Goal: Check status: Check status

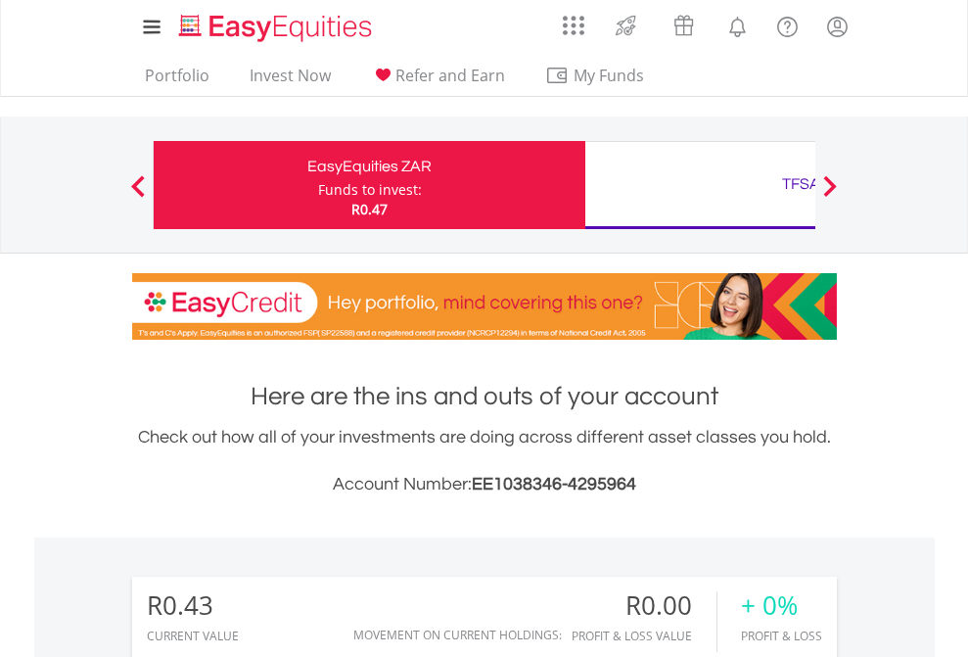
scroll to position [188, 307]
click at [318, 185] on div "Funds to invest:" at bounding box center [370, 190] width 104 height 20
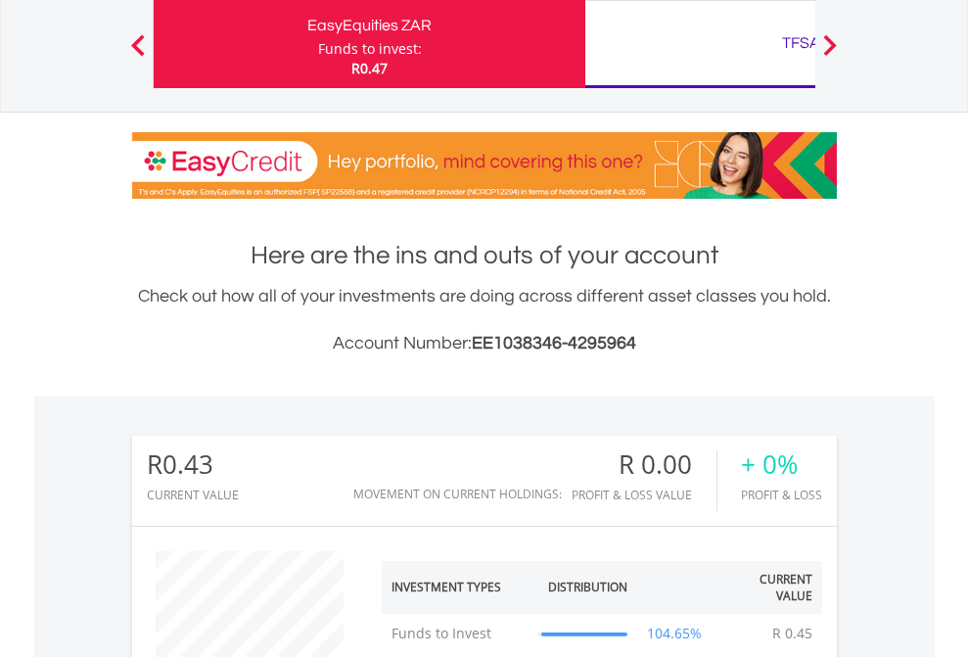
click at [700, 44] on div "TFSA" at bounding box center [801, 42] width 408 height 27
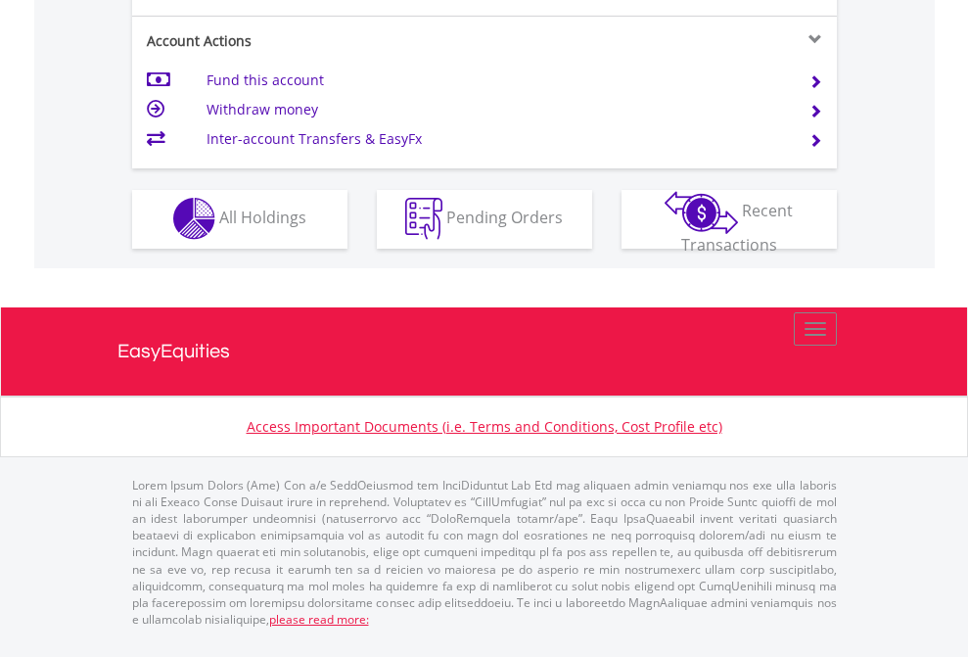
scroll to position [1831, 0]
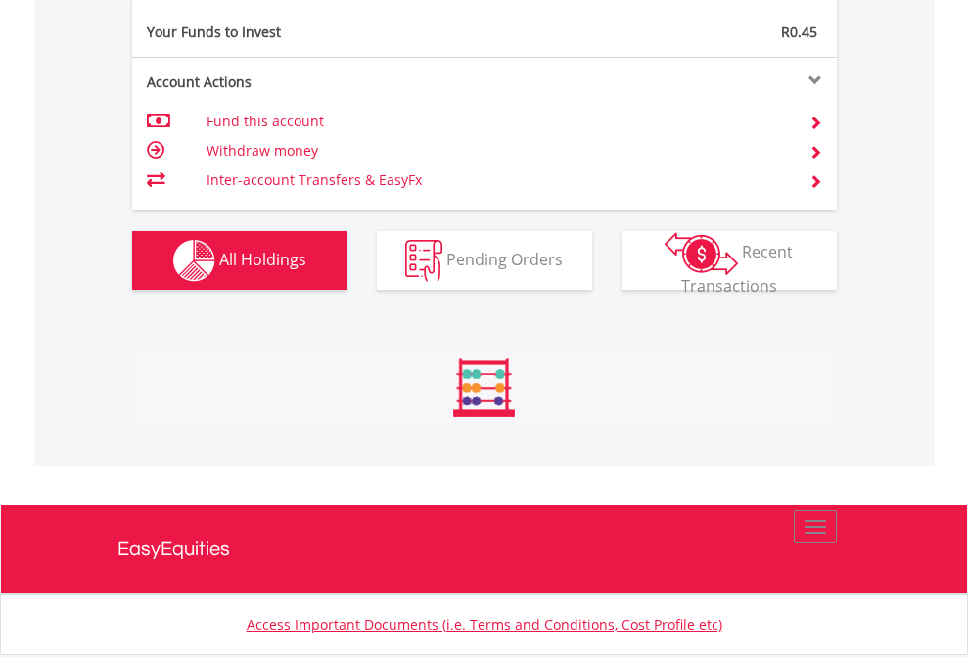
scroll to position [1946, 0]
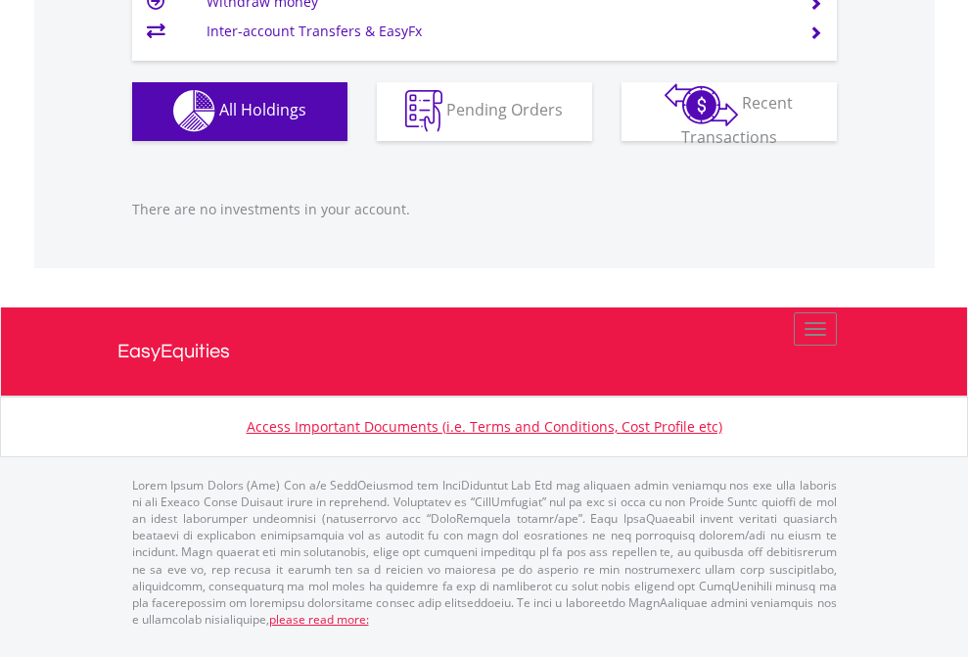
scroll to position [188, 307]
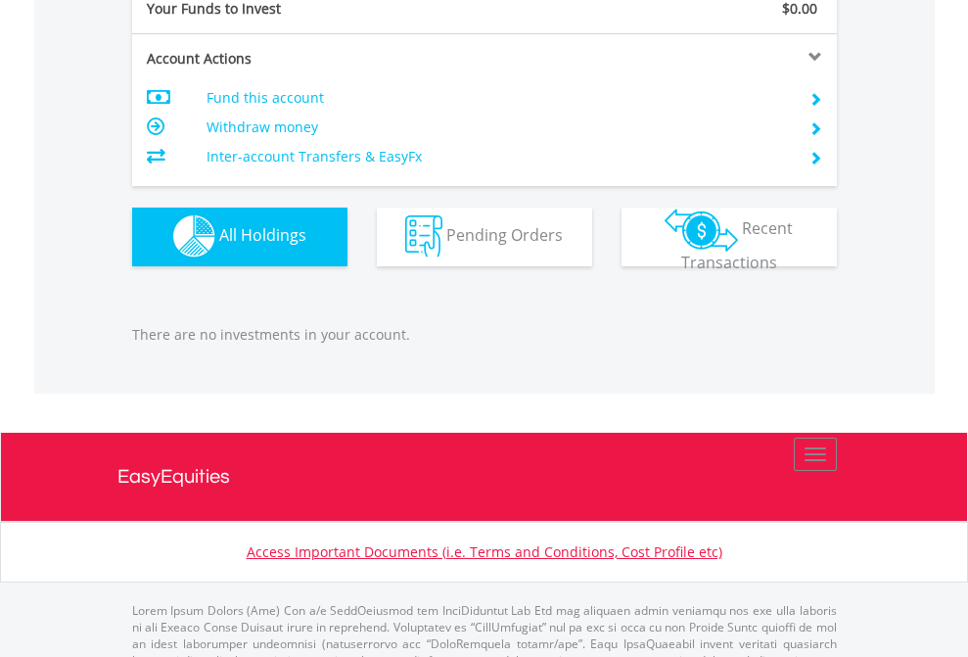
scroll to position [1939, 0]
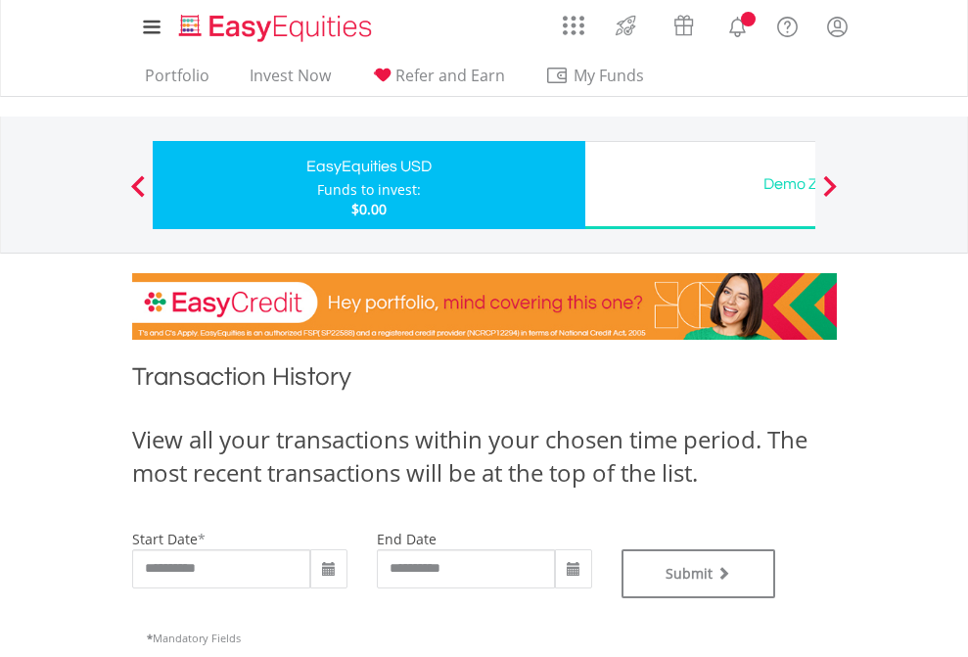
type input "**********"
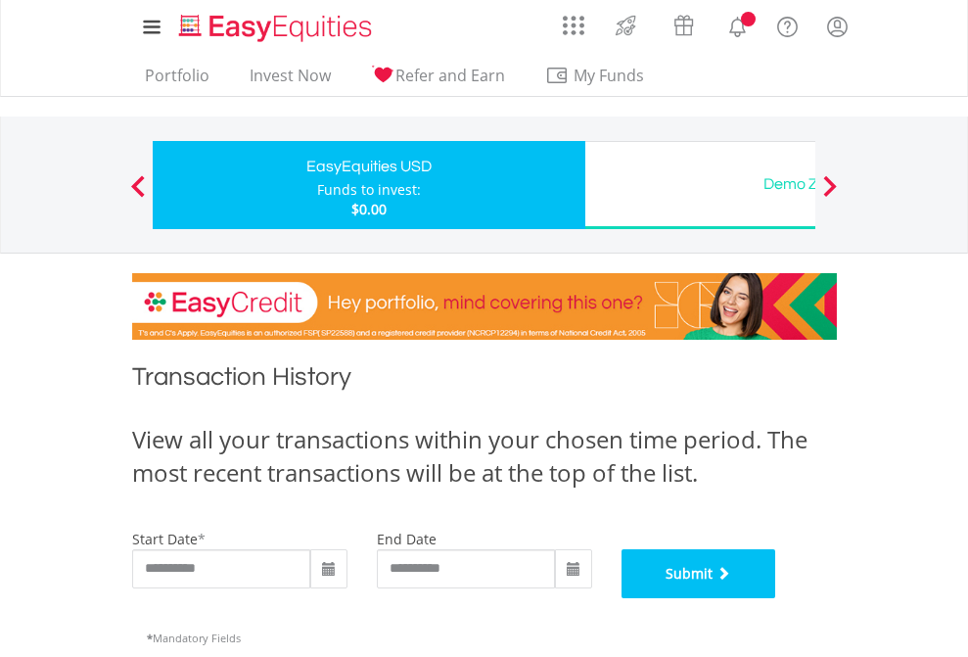
click at [777, 598] on button "Submit" at bounding box center [699, 573] width 155 height 49
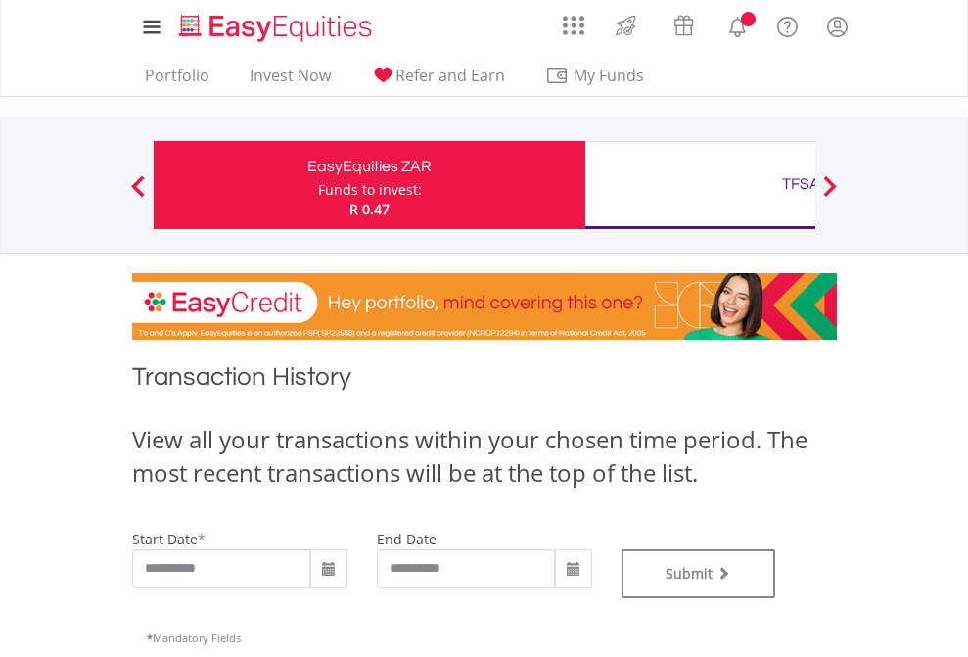
click at [700, 185] on div "TFSA" at bounding box center [801, 183] width 408 height 27
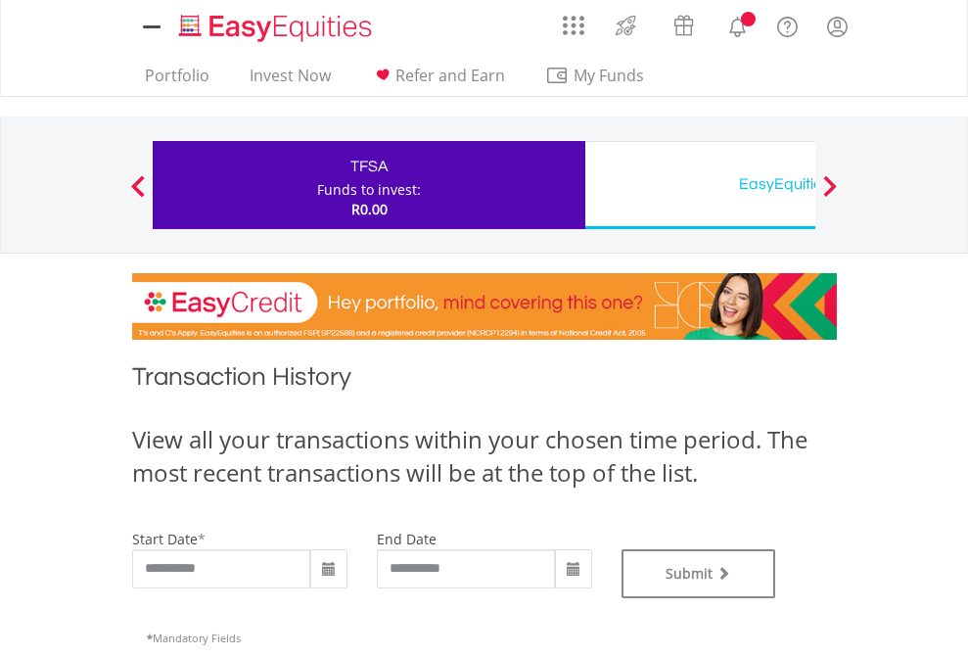
type input "**********"
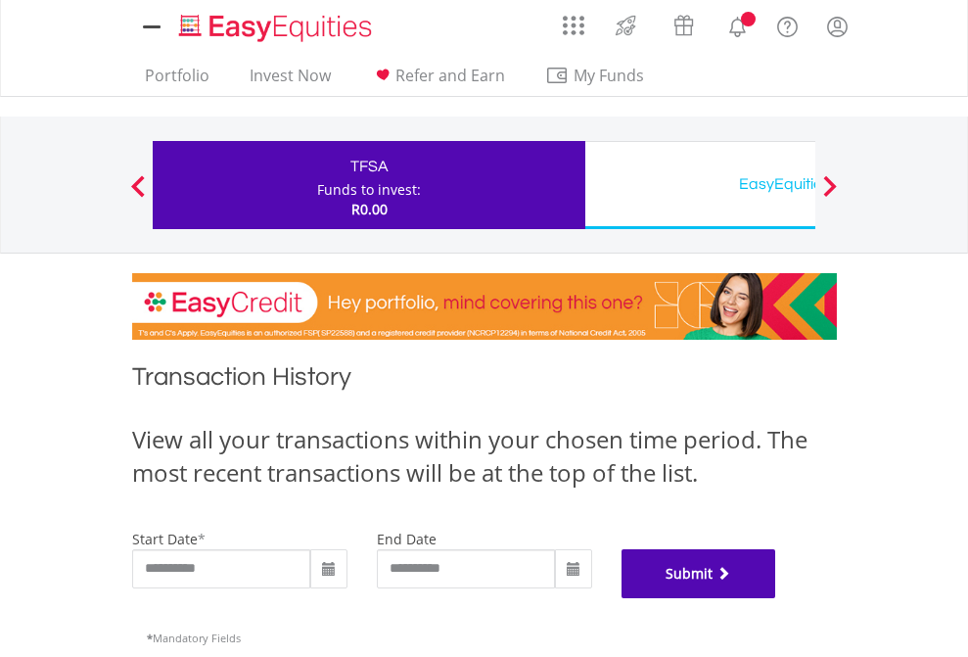
click at [777, 598] on button "Submit" at bounding box center [699, 573] width 155 height 49
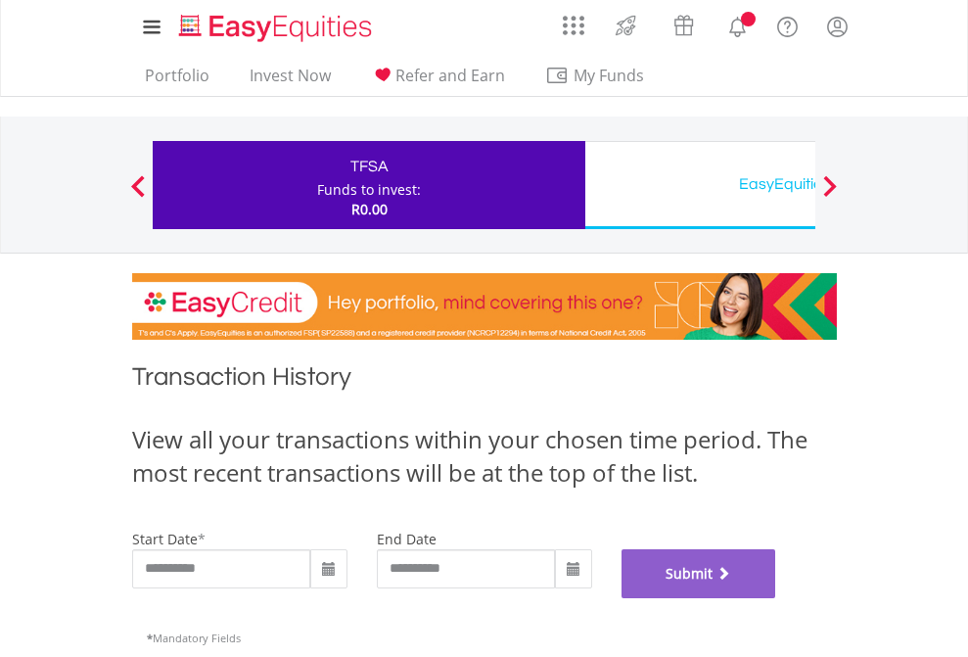
scroll to position [794, 0]
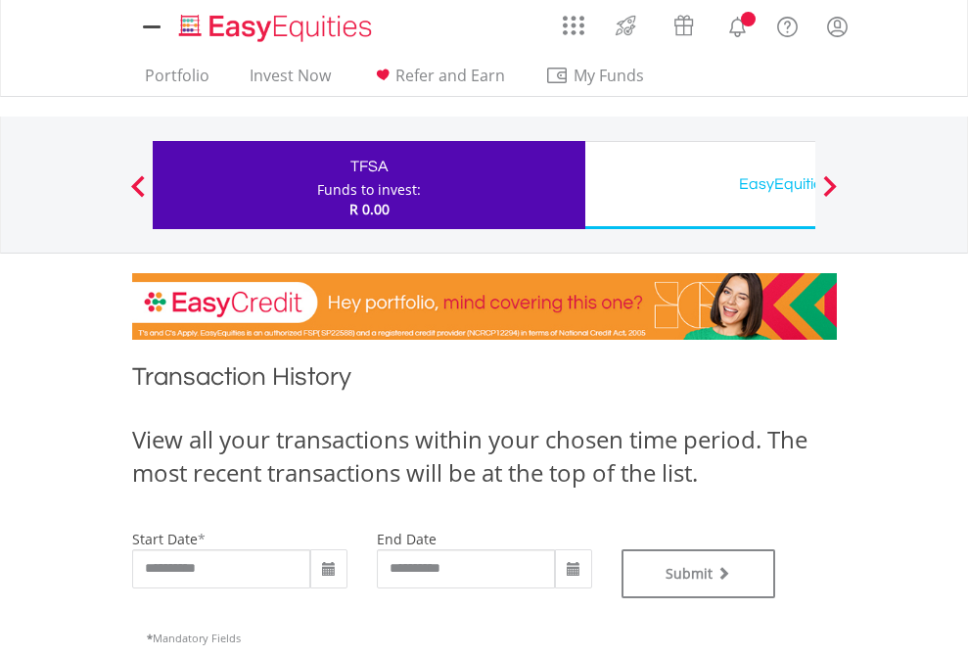
click at [700, 185] on div "EasyEquities USD" at bounding box center [801, 183] width 408 height 27
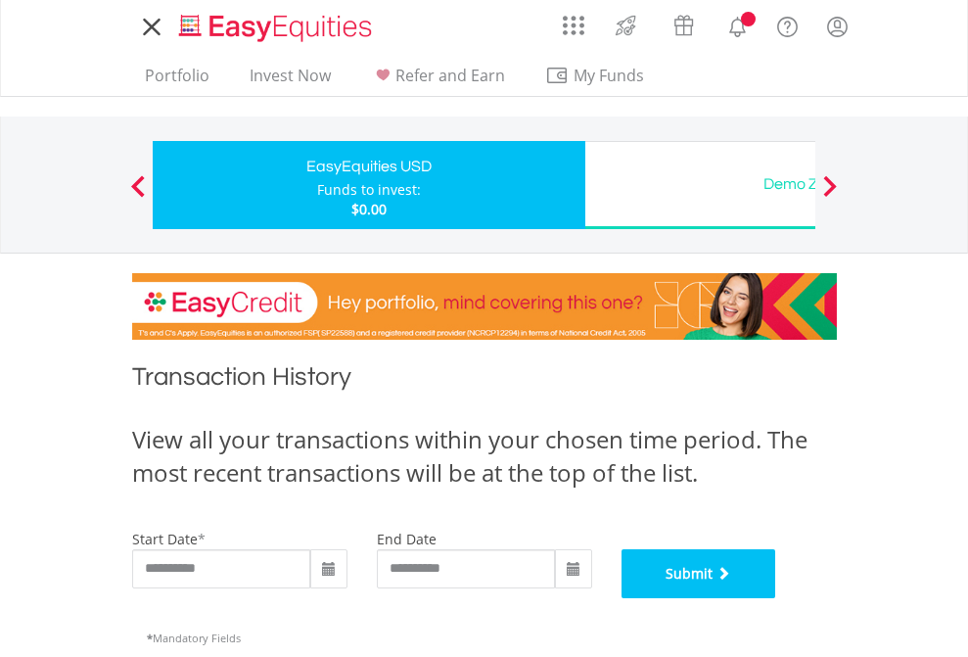
click at [777, 598] on button "Submit" at bounding box center [699, 573] width 155 height 49
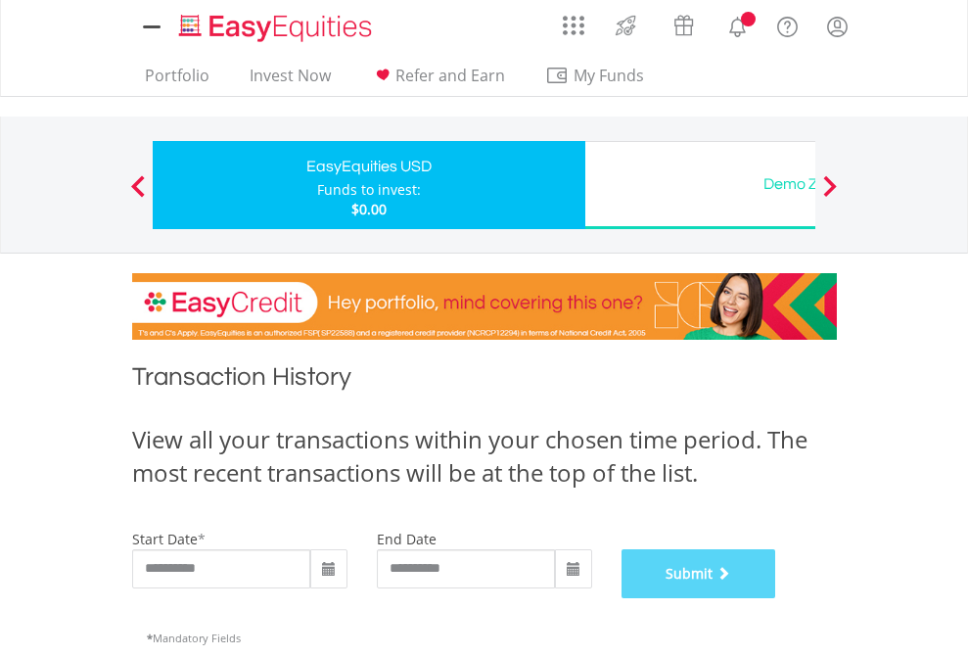
scroll to position [794, 0]
